Goal: Book appointment/travel/reservation

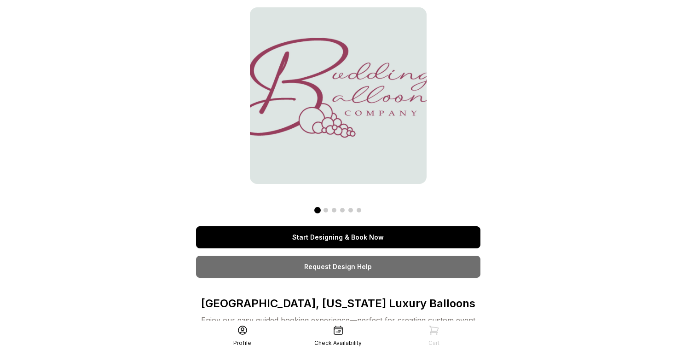
click at [399, 236] on link "Start Designing & Book Now" at bounding box center [338, 238] width 285 height 22
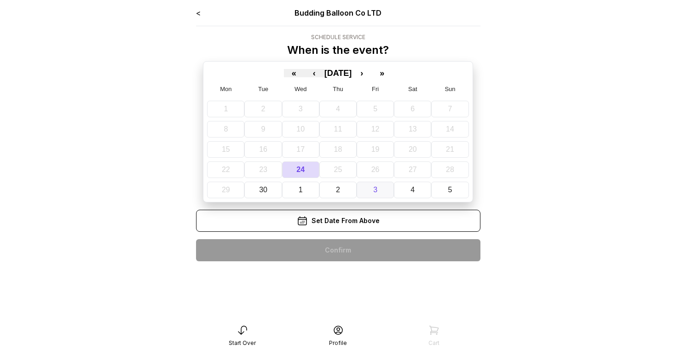
click at [380, 189] on button "3" at bounding box center [375, 190] width 37 height 17
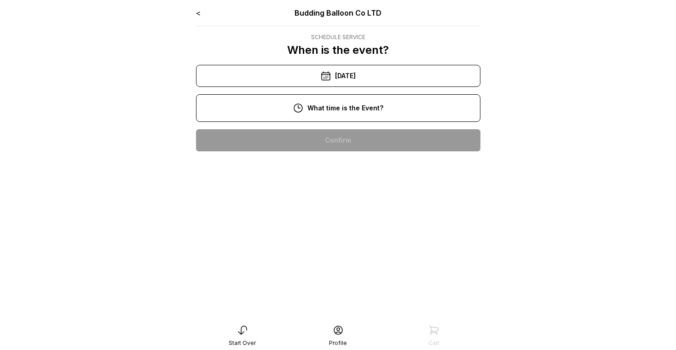
click at [360, 173] on div "11:00 am" at bounding box center [339, 170] width 270 height 22
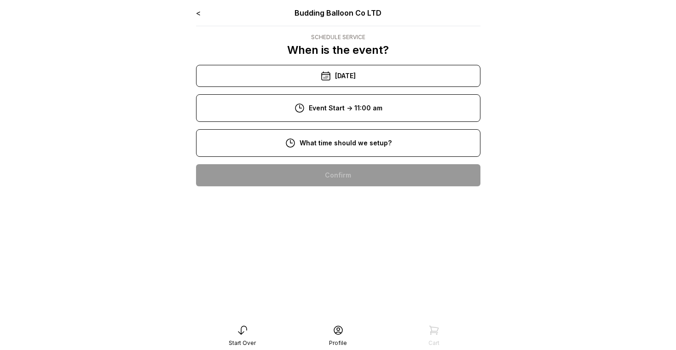
click at [354, 179] on div "8:00 am" at bounding box center [339, 175] width 270 height 22
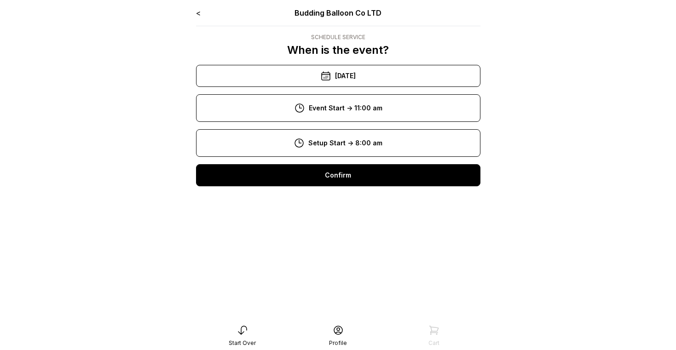
click at [353, 175] on div "Confirm" at bounding box center [338, 175] width 285 height 22
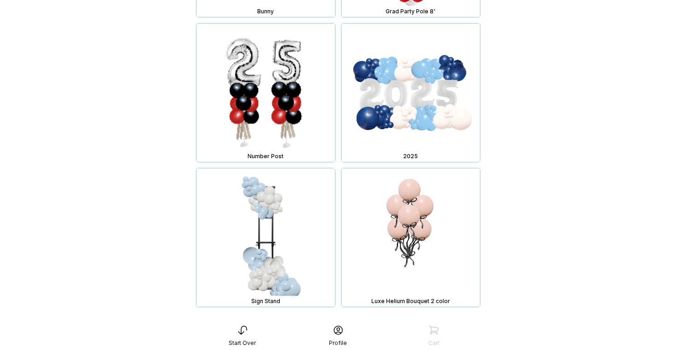
scroll to position [4085, 0]
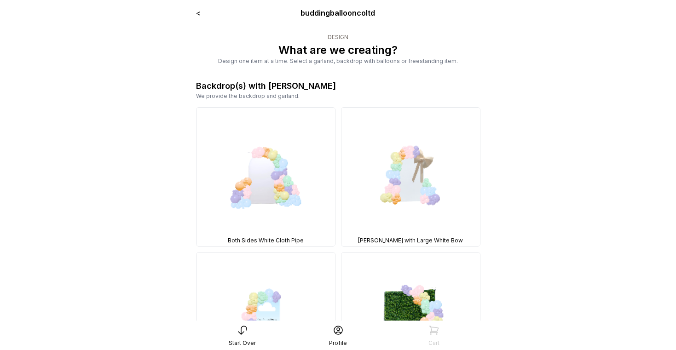
scroll to position [4073, 0]
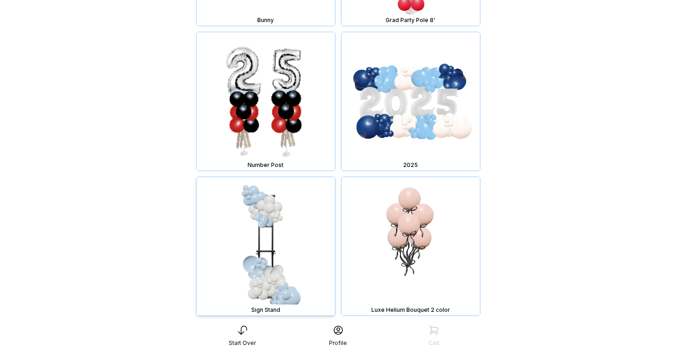
click at [277, 215] on img at bounding box center [266, 246] width 139 height 139
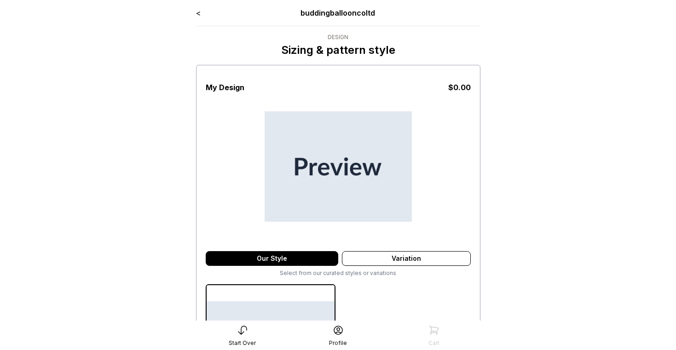
click at [199, 13] on link "<" at bounding box center [198, 12] width 5 height 9
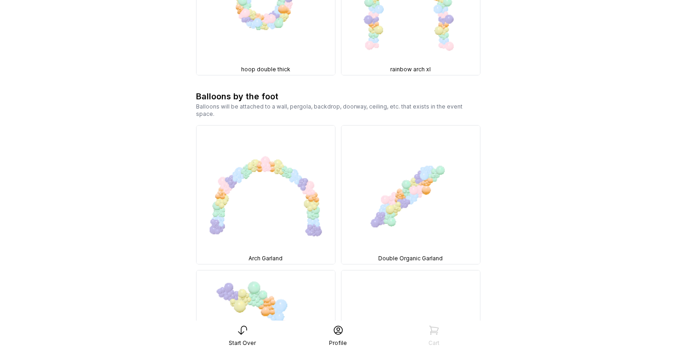
scroll to position [1422, 0]
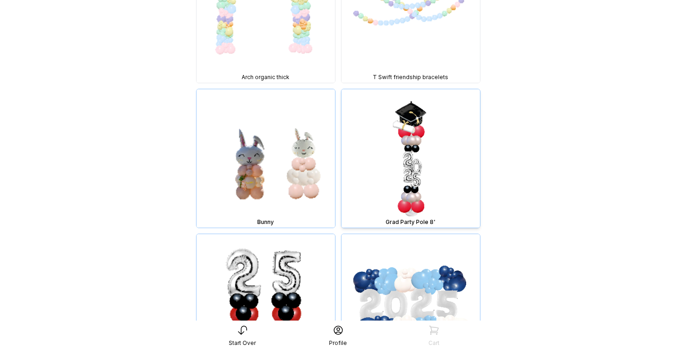
click at [414, 166] on img at bounding box center [411, 158] width 139 height 139
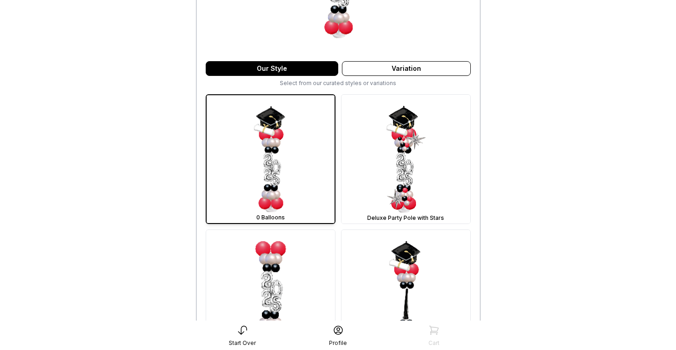
scroll to position [191, 0]
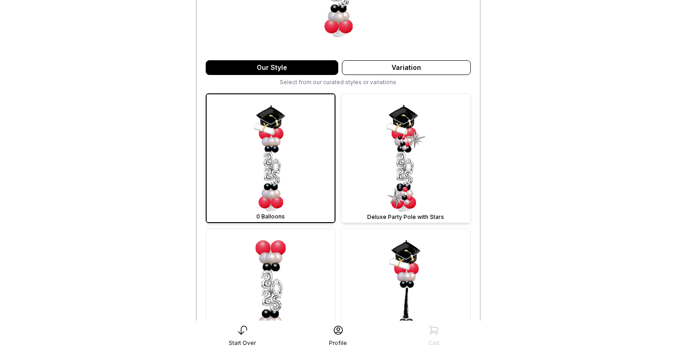
click at [397, 174] on img at bounding box center [406, 158] width 129 height 129
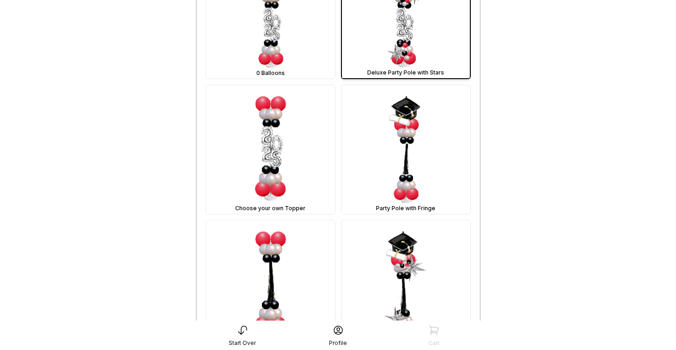
scroll to position [341, 0]
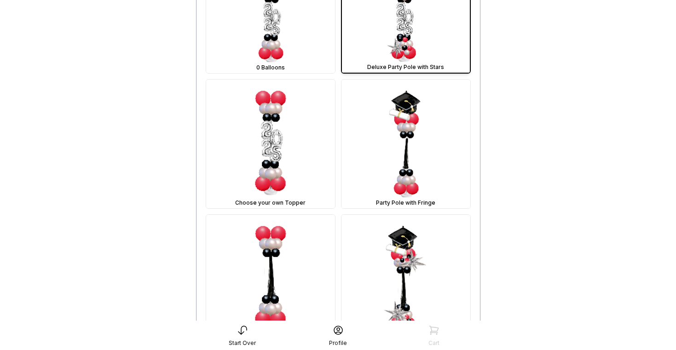
click at [397, 174] on img at bounding box center [406, 144] width 129 height 129
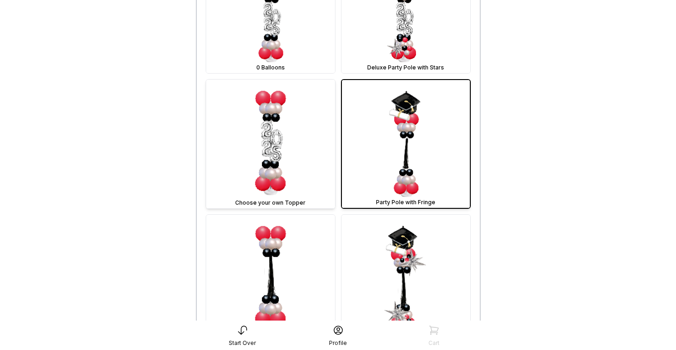
click at [271, 157] on img at bounding box center [270, 144] width 129 height 129
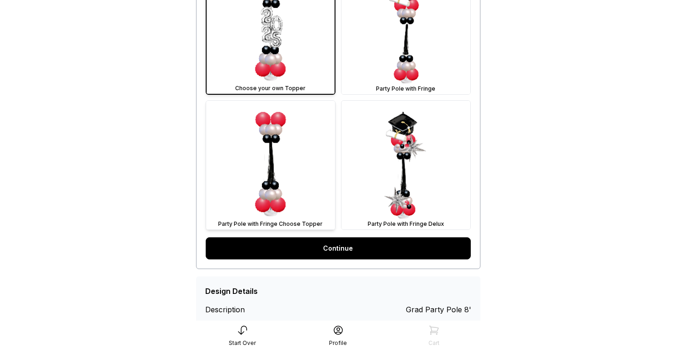
scroll to position [483, 0]
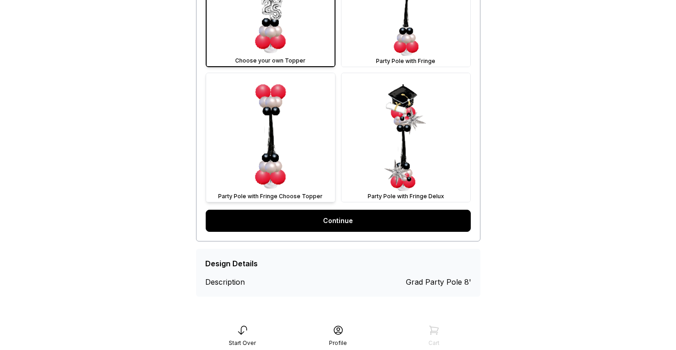
click at [327, 226] on link "Continue" at bounding box center [338, 221] width 265 height 22
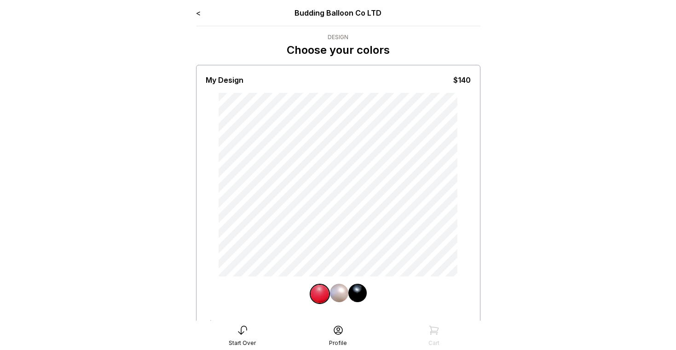
click at [198, 12] on link "<" at bounding box center [198, 12] width 5 height 9
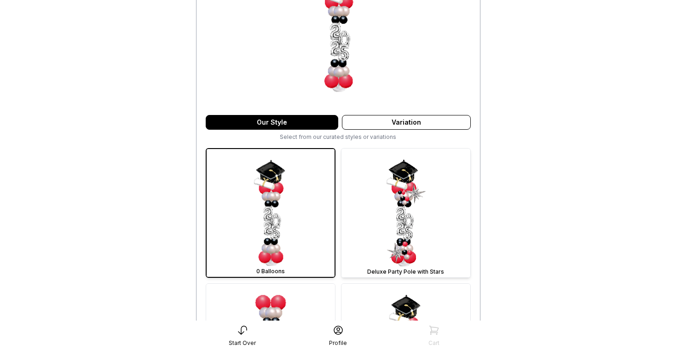
click at [427, 190] on img at bounding box center [406, 213] width 129 height 129
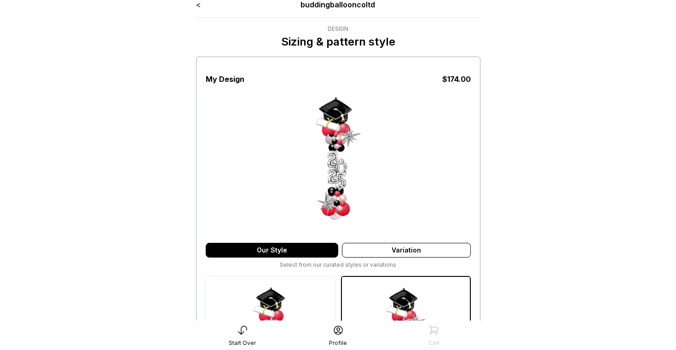
scroll to position [8, 0]
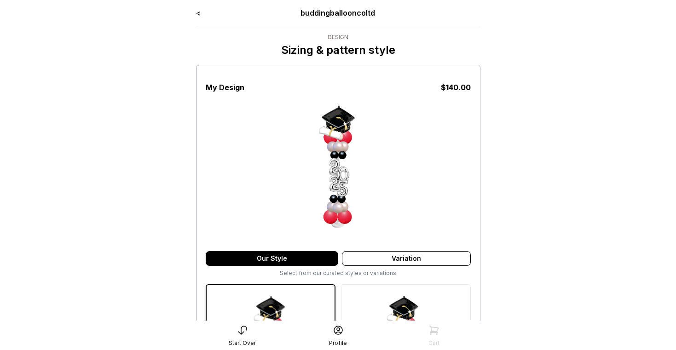
scroll to position [8, 0]
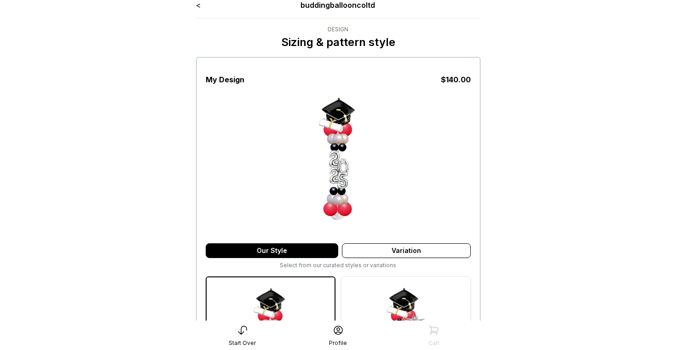
click at [383, 286] on img at bounding box center [406, 341] width 129 height 129
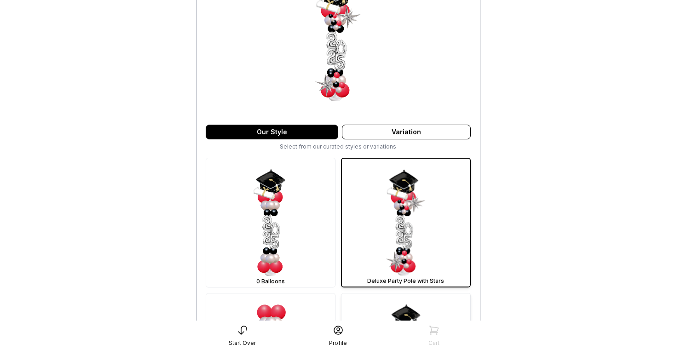
scroll to position [197, 0]
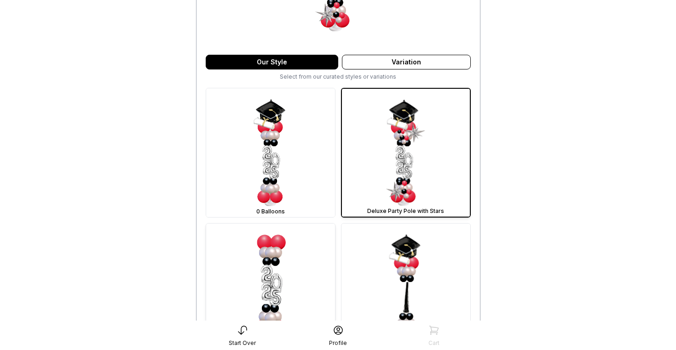
click at [291, 275] on img at bounding box center [270, 288] width 129 height 129
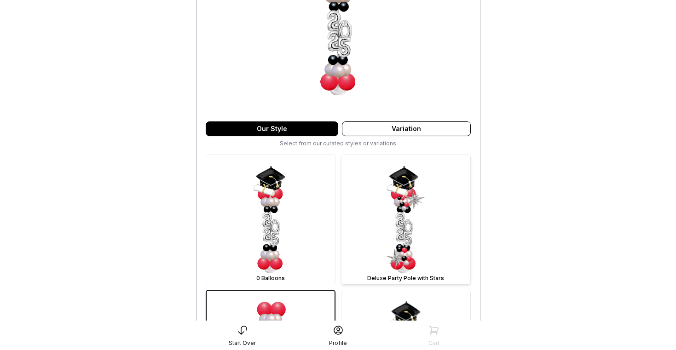
scroll to position [146, 0]
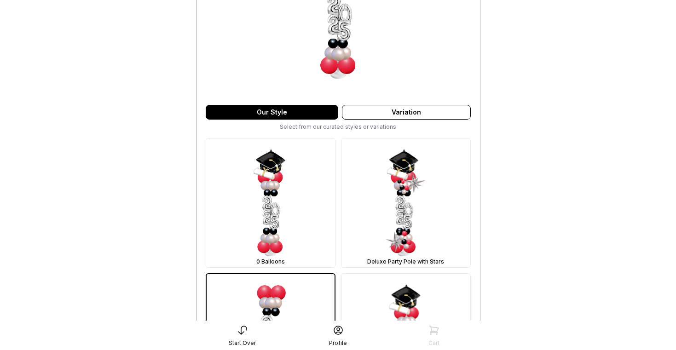
click at [382, 300] on img at bounding box center [406, 338] width 129 height 129
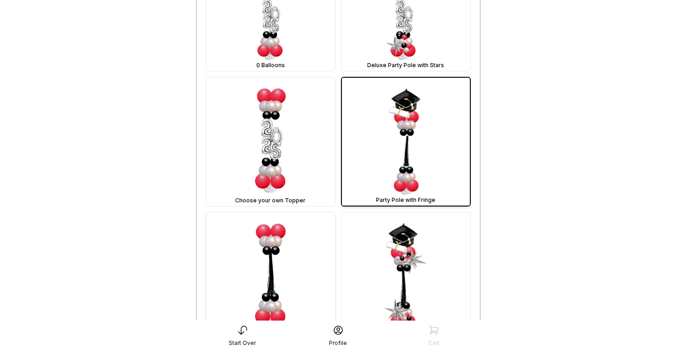
click at [281, 275] on img at bounding box center [270, 277] width 129 height 129
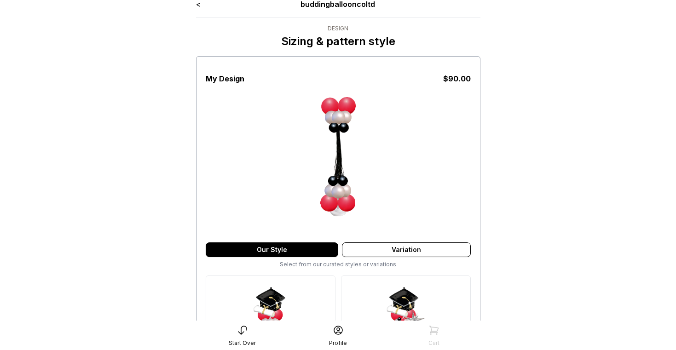
scroll to position [0, 0]
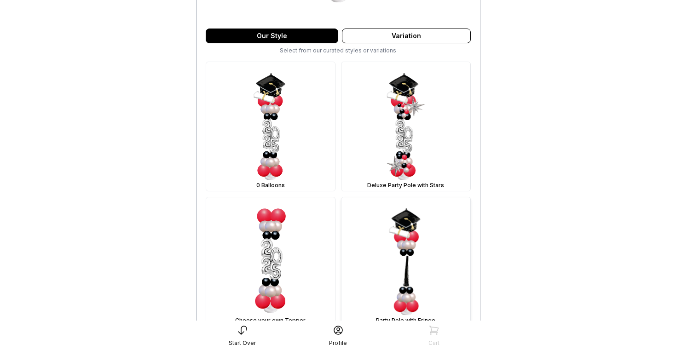
click at [379, 271] on img at bounding box center [406, 262] width 129 height 129
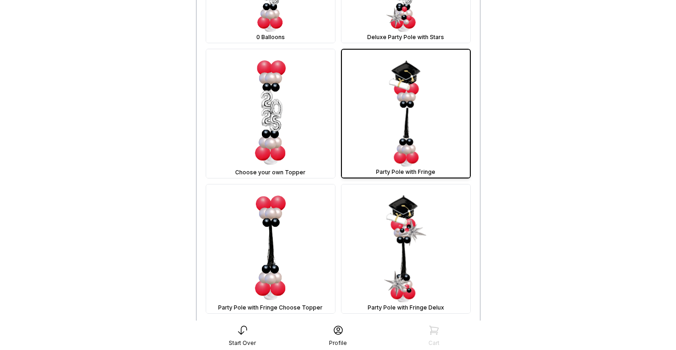
scroll to position [469, 0]
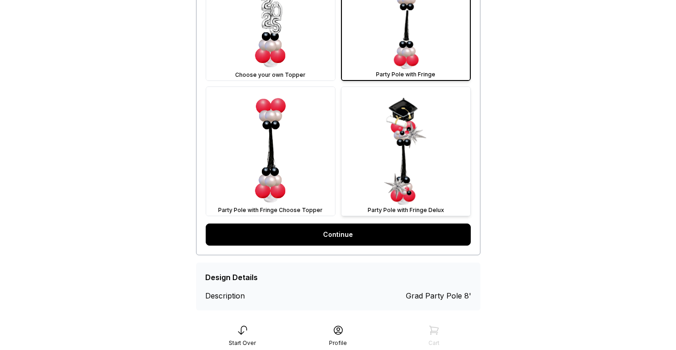
click at [406, 147] on img at bounding box center [406, 151] width 129 height 129
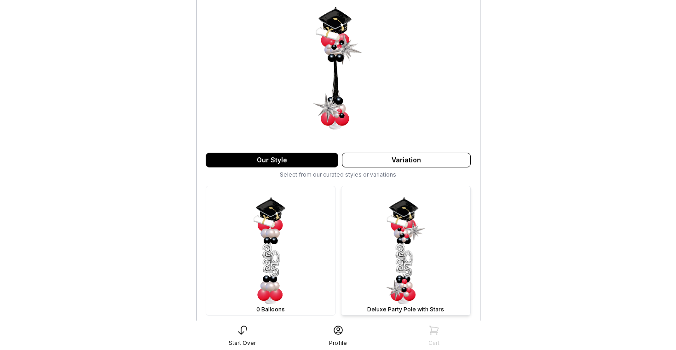
scroll to position [0, 0]
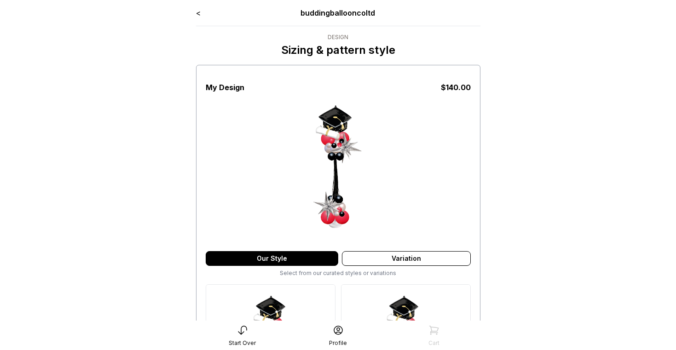
click at [198, 15] on link "<" at bounding box center [198, 12] width 5 height 9
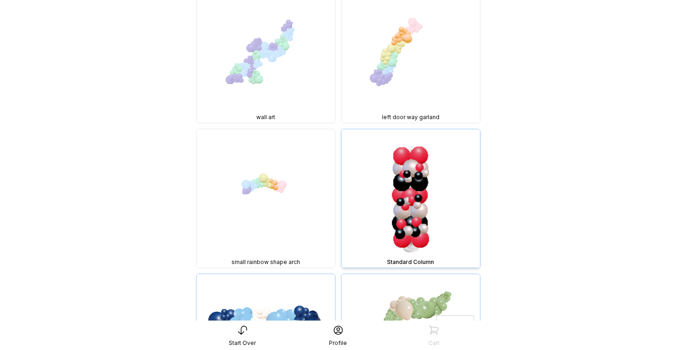
click at [424, 207] on img at bounding box center [411, 198] width 139 height 139
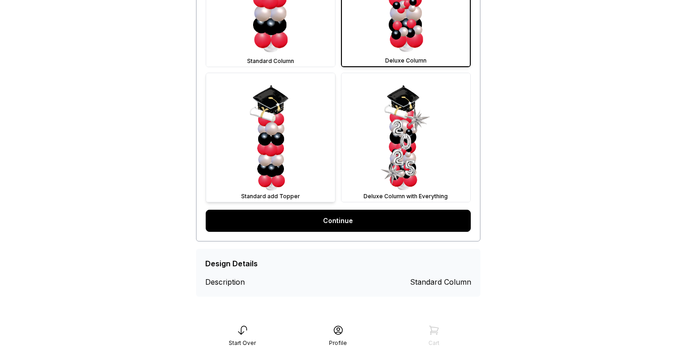
scroll to position [232, 0]
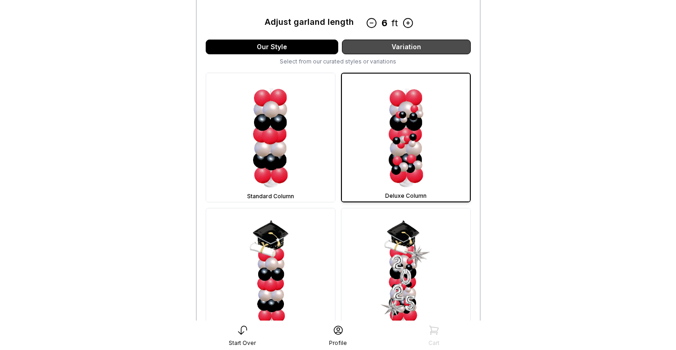
click at [408, 46] on div "Variation" at bounding box center [406, 47] width 129 height 15
